Goal: Task Accomplishment & Management: Use online tool/utility

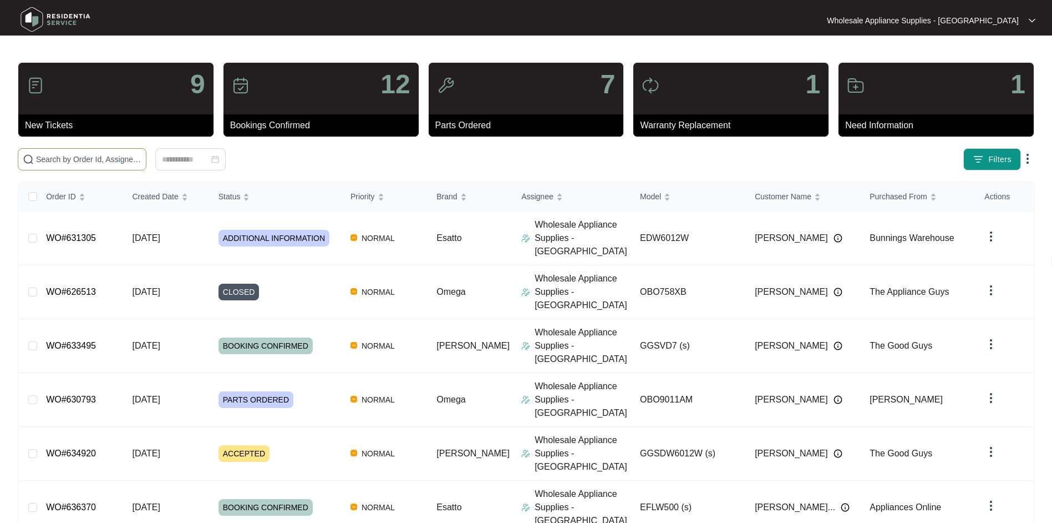
click at [90, 161] on input "text" at bounding box center [88, 159] width 105 height 12
paste input "EDW6012W"
type input "EDW6012W"
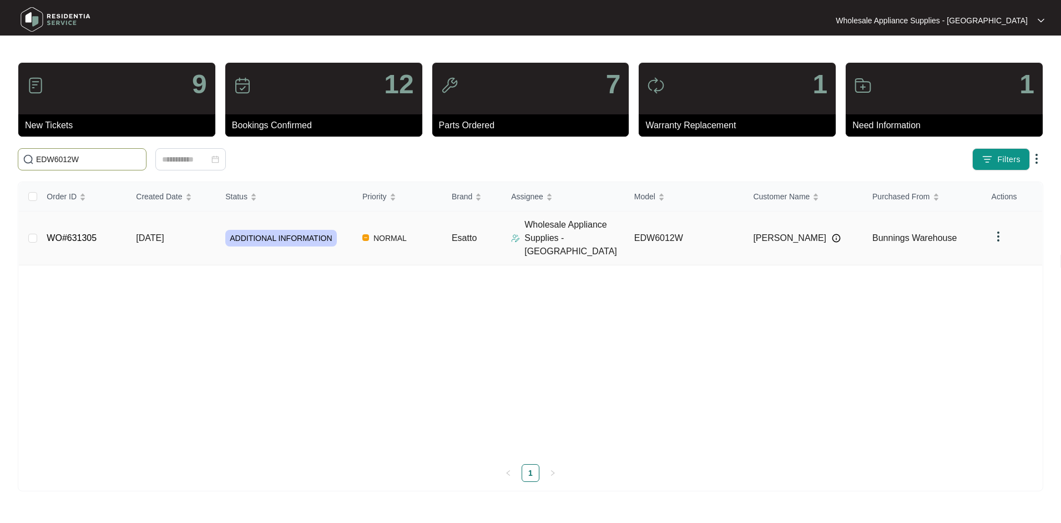
click at [150, 236] on span "[DATE]" at bounding box center [150, 237] width 28 height 9
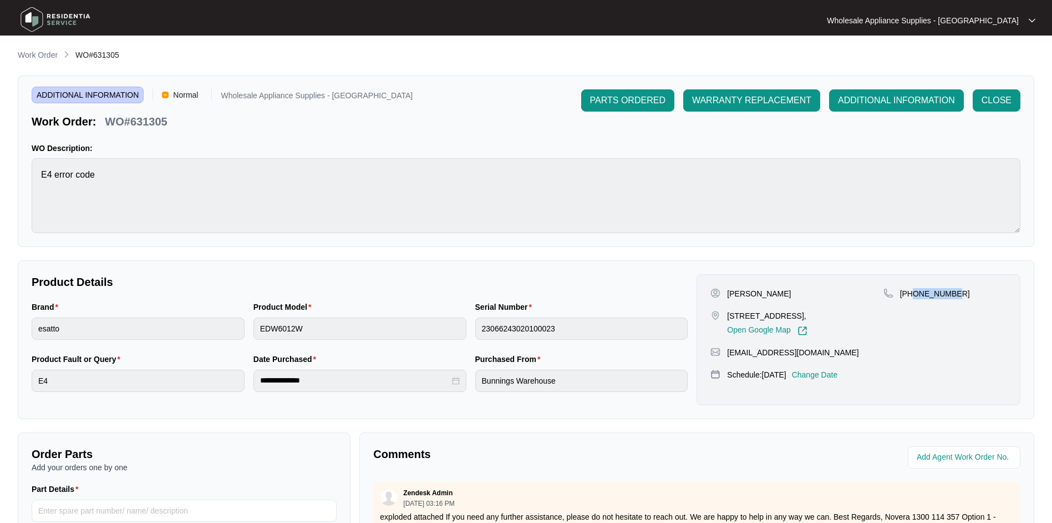
drag, startPoint x: 967, startPoint y: 294, endPoint x: 913, endPoint y: 299, distance: 54.6
click at [913, 299] on div "[PHONE_NUMBER]" at bounding box center [945, 312] width 123 height 48
copy p "412596580"
click at [838, 380] on p "Change Date" at bounding box center [815, 374] width 46 height 11
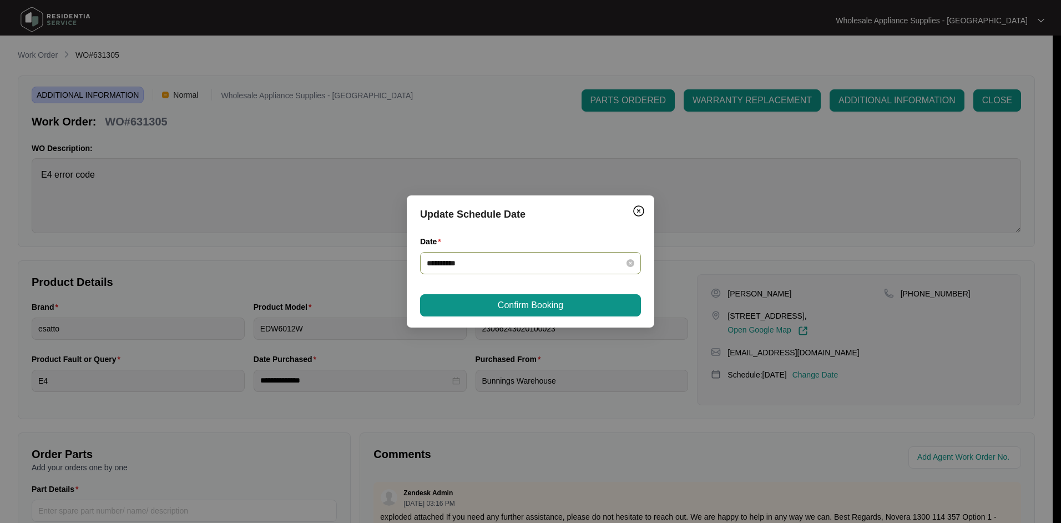
click at [621, 263] on div "**********" at bounding box center [530, 263] width 207 height 12
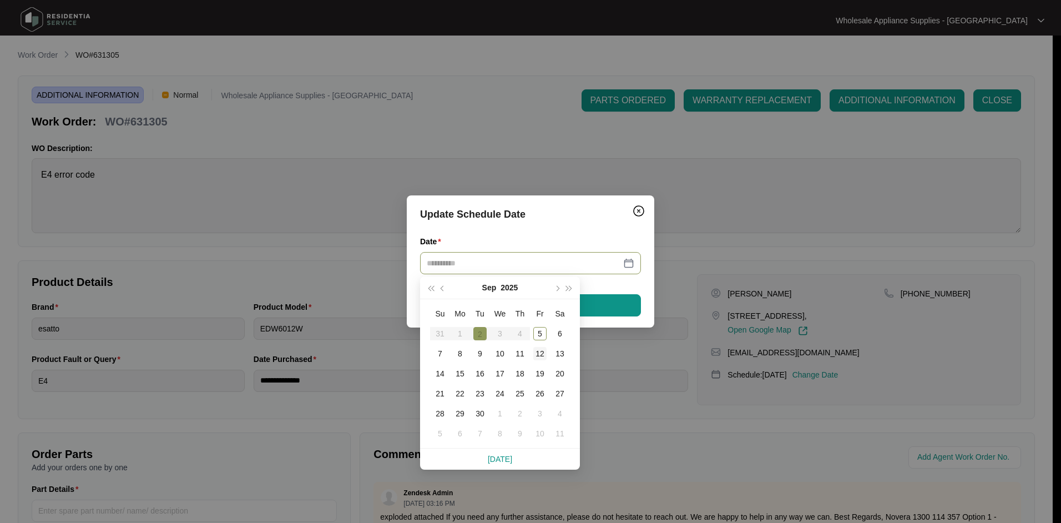
type input "**********"
click at [539, 353] on div "12" at bounding box center [539, 353] width 13 height 13
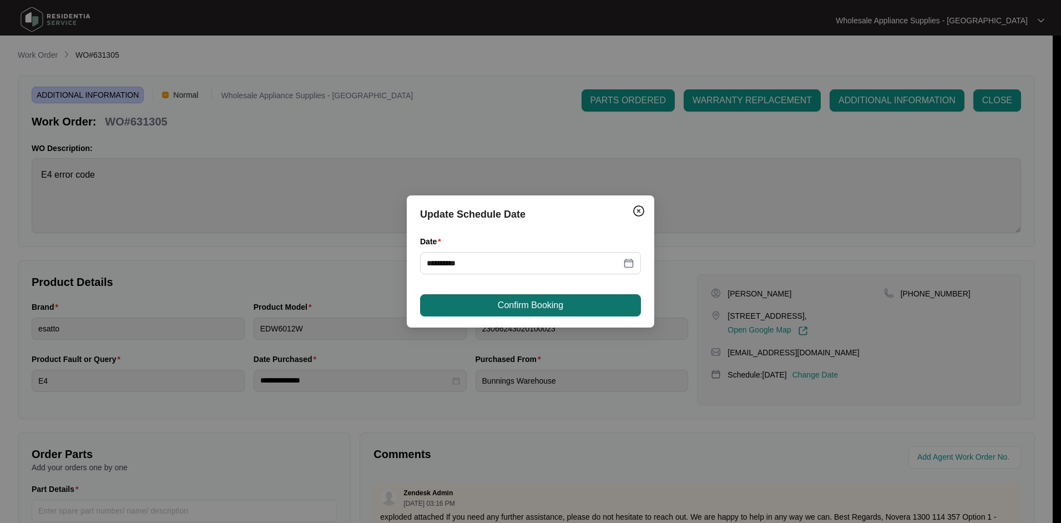
click at [524, 305] on span "Confirm Booking" at bounding box center [530, 304] width 65 height 13
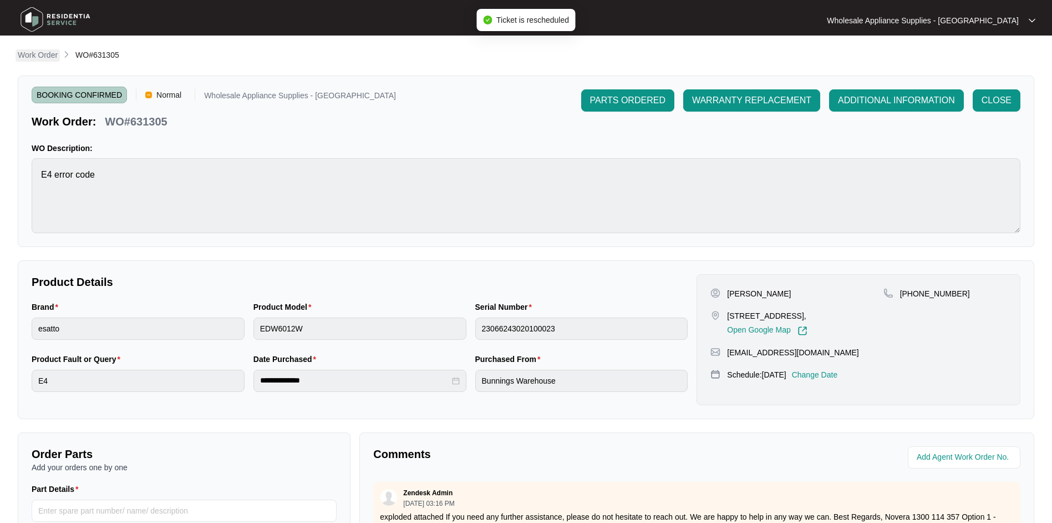
click at [45, 57] on p "Work Order" at bounding box center [38, 54] width 40 height 11
